Goal: Complete application form

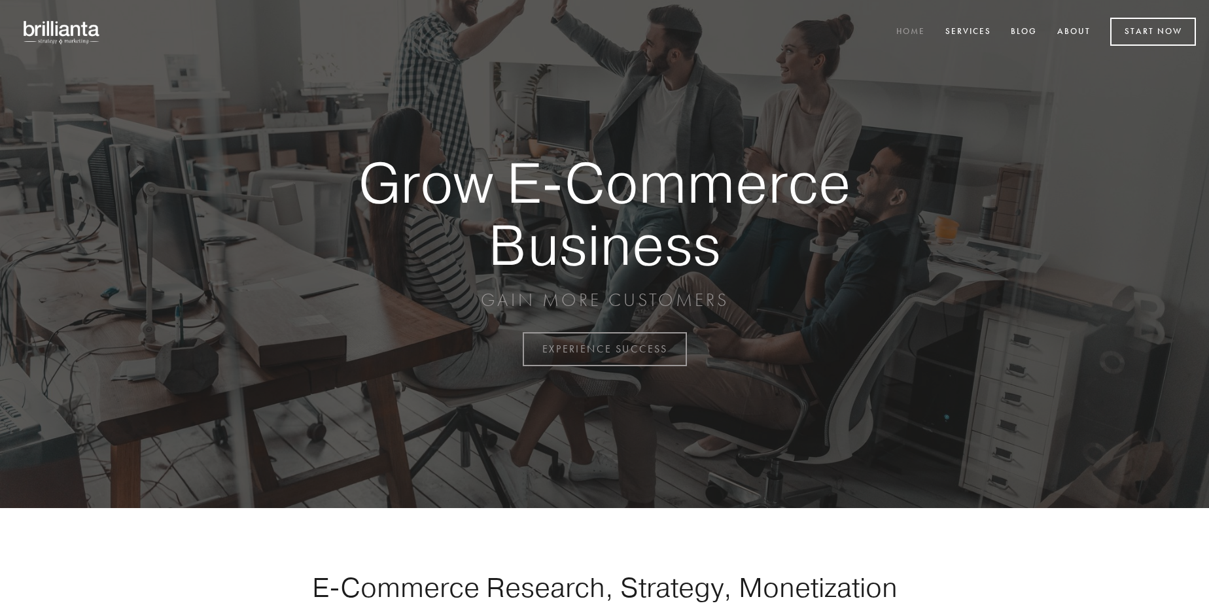
scroll to position [3430, 0]
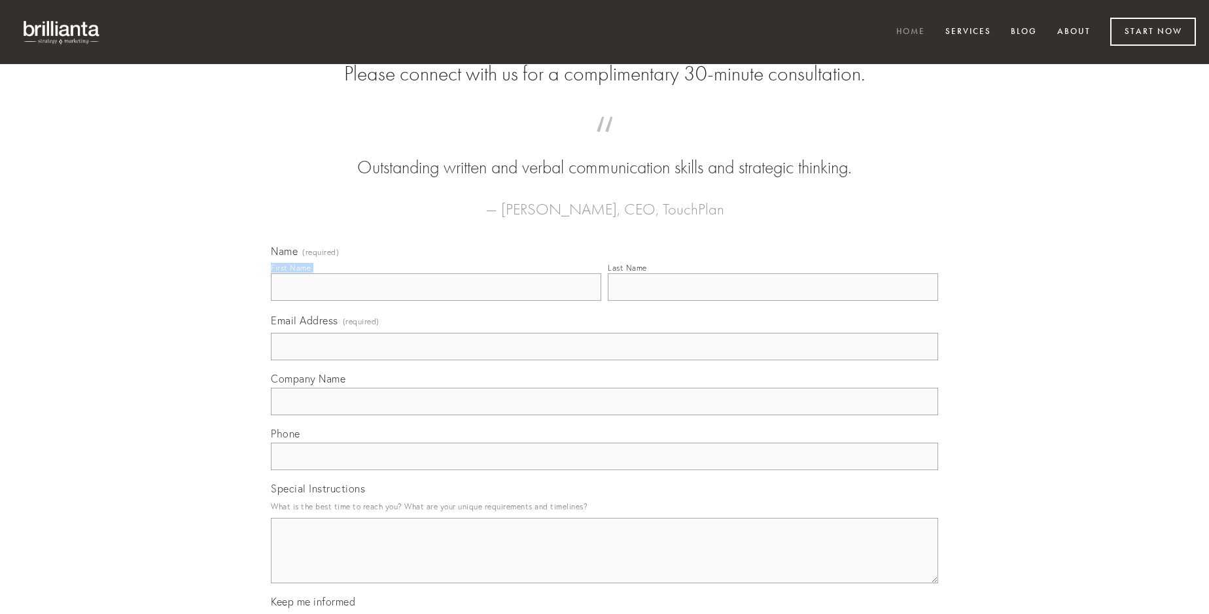
type input "[PERSON_NAME]"
click at [773, 301] on input "Last Name" at bounding box center [773, 287] width 330 height 27
type input "[PERSON_NAME]"
click at [605, 361] on input "Email Address (required)" at bounding box center [604, 346] width 667 height 27
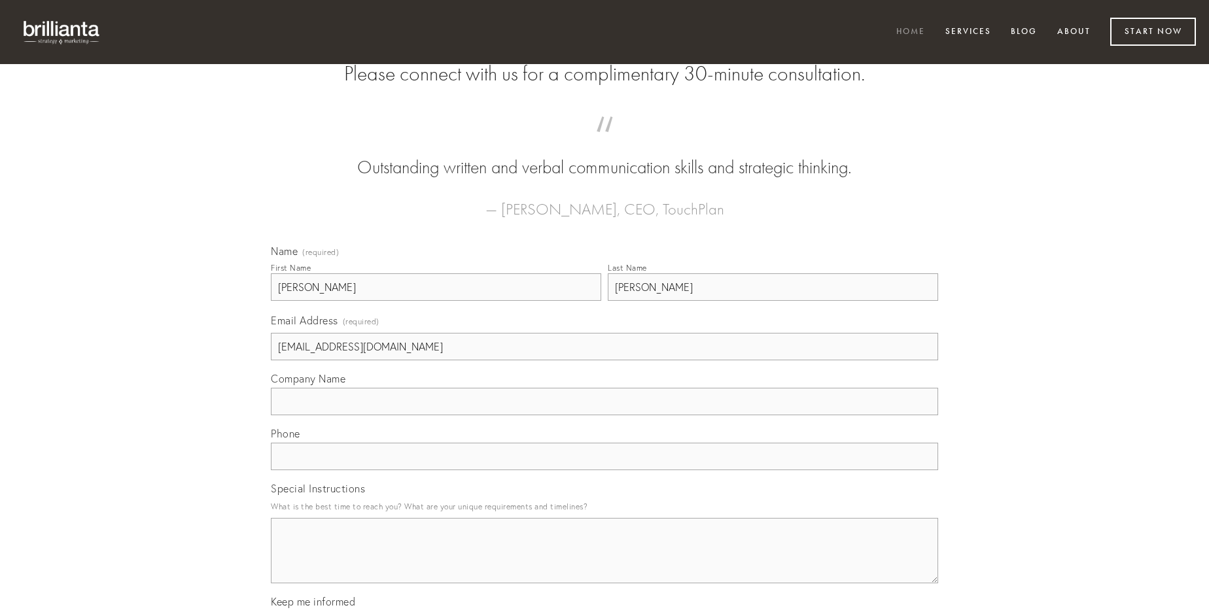
type input "[EMAIL_ADDRESS][DOMAIN_NAME]"
click at [605, 416] on input "Company Name" at bounding box center [604, 401] width 667 height 27
type input "magni"
click at [605, 471] on input "text" at bounding box center [604, 456] width 667 height 27
click at [605, 563] on textarea "Special Instructions" at bounding box center [604, 550] width 667 height 65
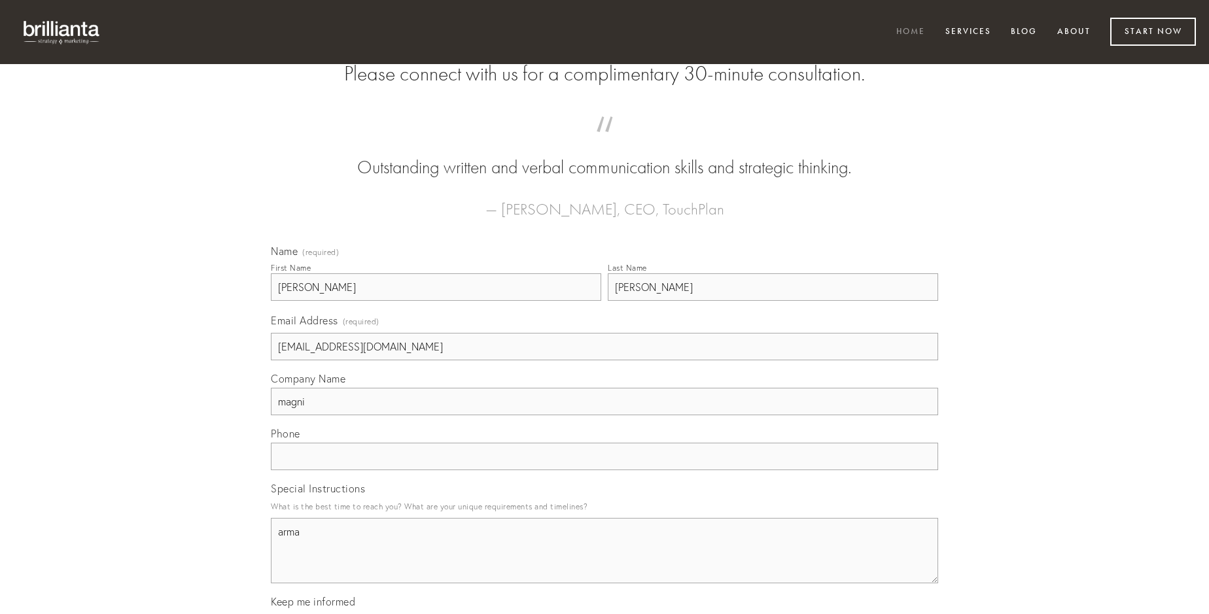
type textarea "arma"
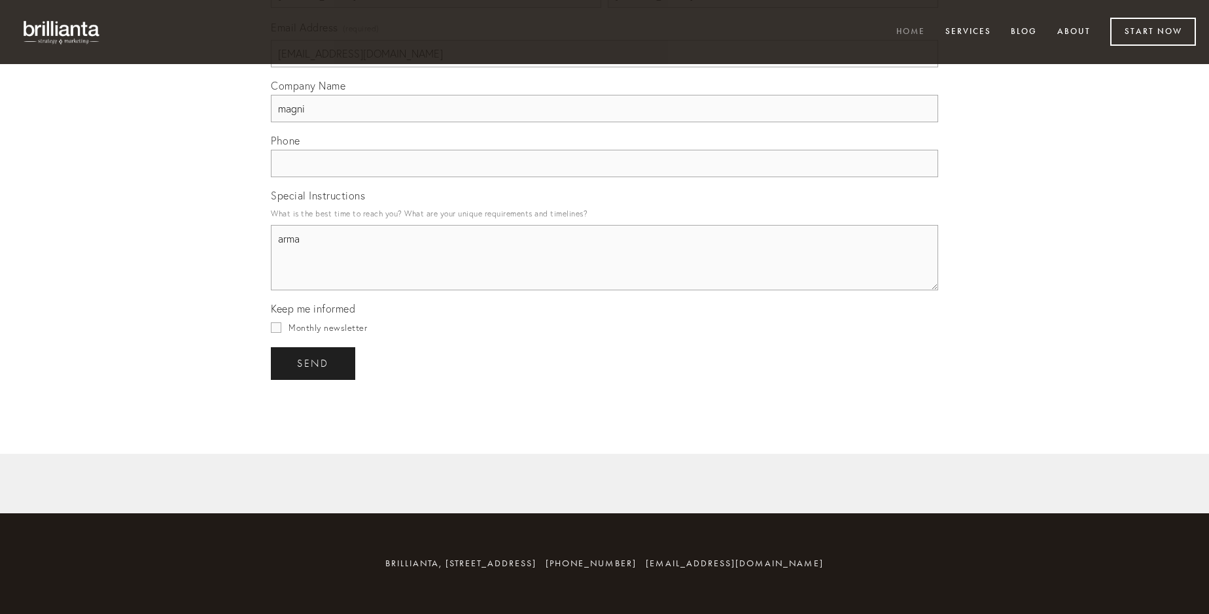
click at [314, 363] on span "send" at bounding box center [313, 364] width 32 height 12
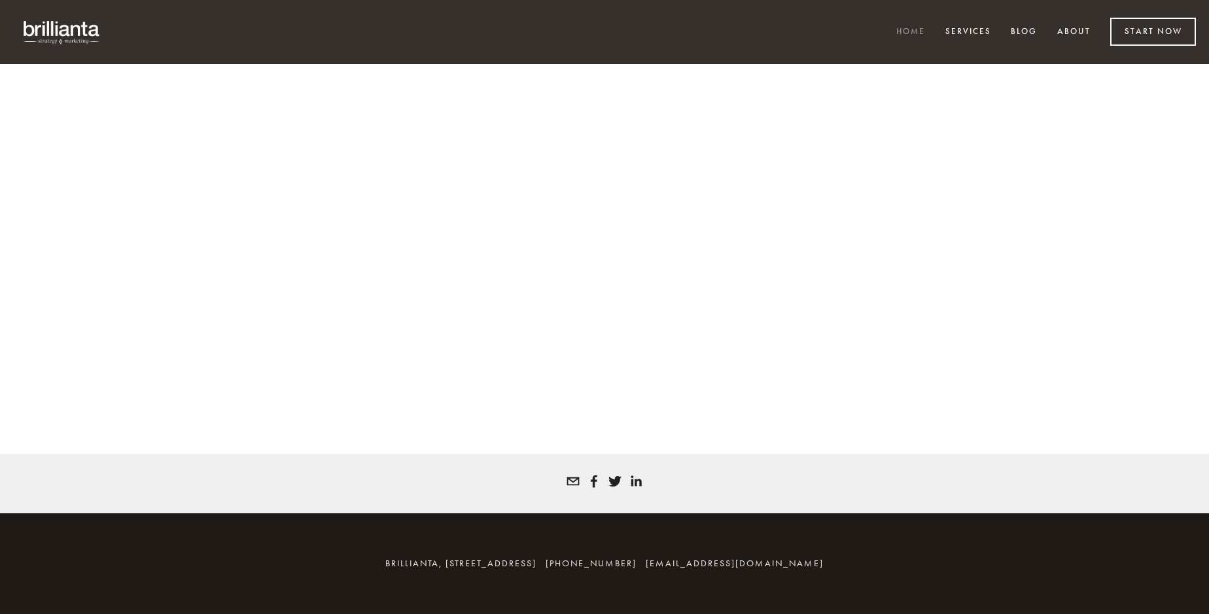
scroll to position [3413, 0]
